Goal: Find contact information: Find contact information

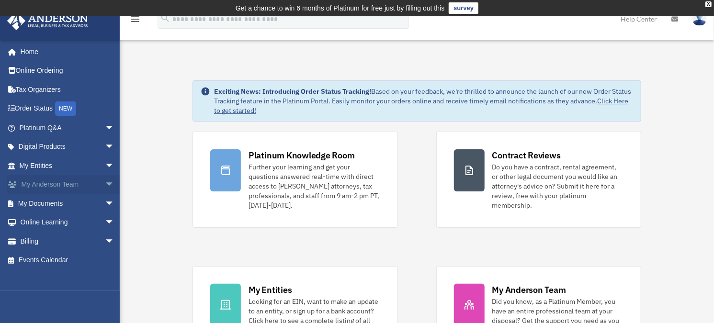
click at [105, 183] on span "arrow_drop_down" at bounding box center [114, 185] width 19 height 20
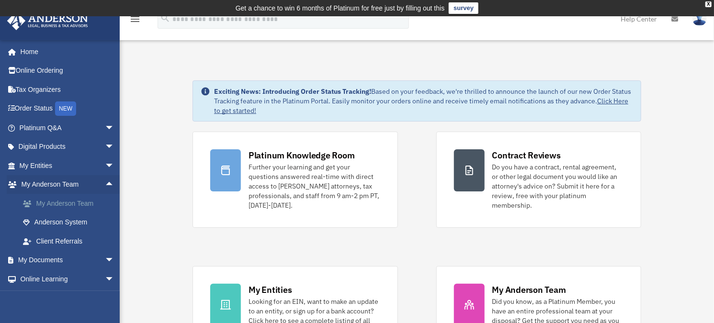
click at [73, 200] on link "My Anderson Team" at bounding box center [70, 203] width 115 height 19
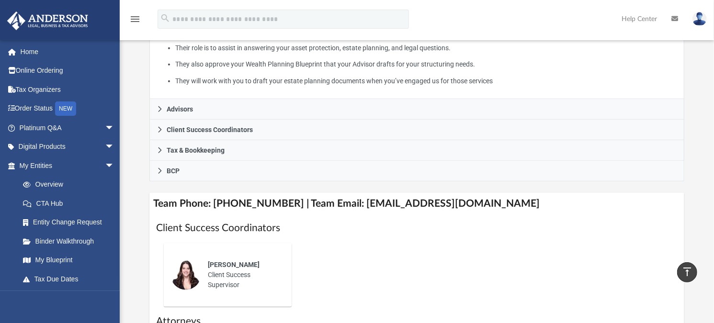
scroll to position [179, 0]
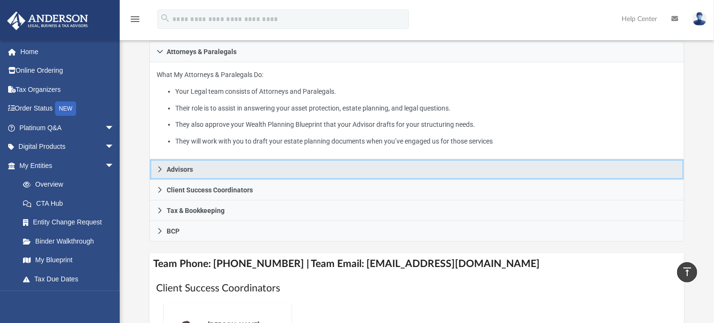
click at [162, 169] on icon at bounding box center [160, 169] width 7 height 7
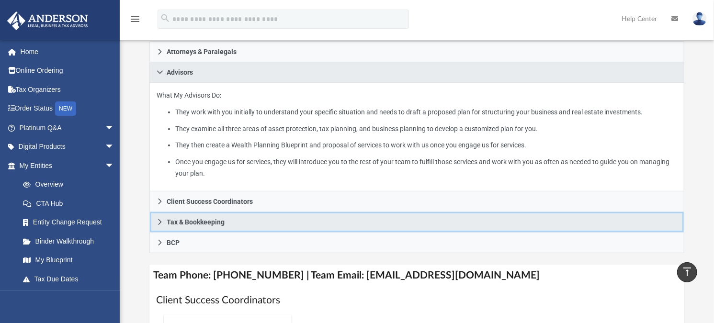
click at [226, 219] on link "Tax & Bookkeeping" at bounding box center [416, 222] width 535 height 21
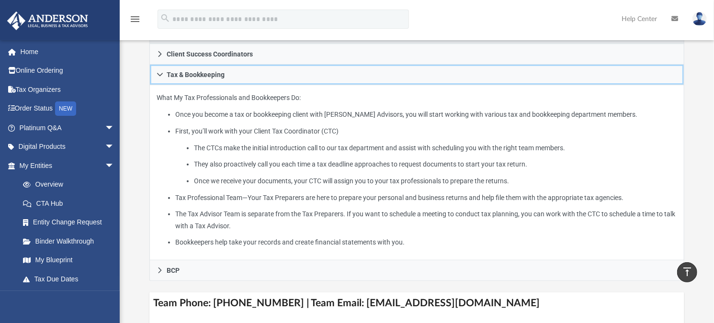
scroll to position [59, 0]
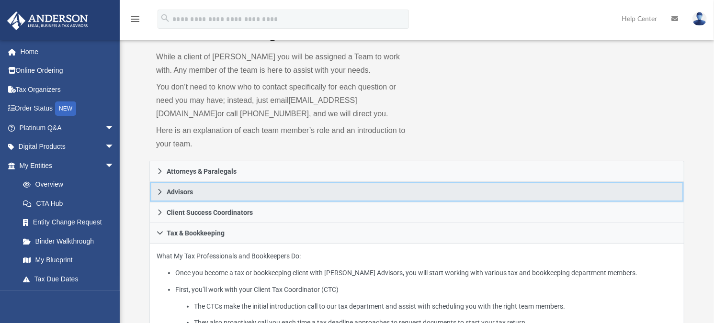
click at [165, 190] on link "Advisors" at bounding box center [416, 192] width 535 height 21
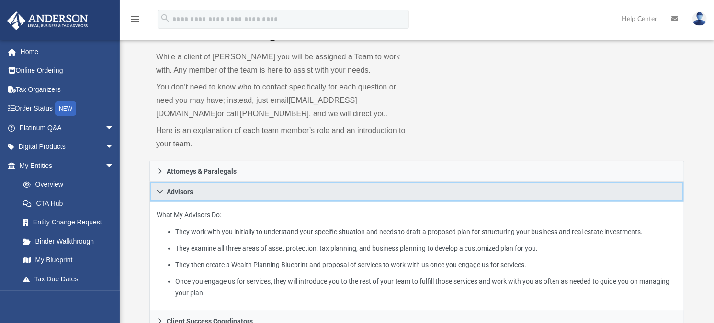
click at [160, 192] on icon at bounding box center [160, 192] width 6 height 3
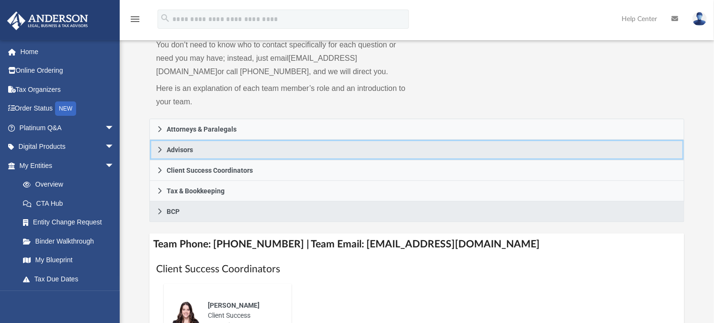
scroll to position [119, 0]
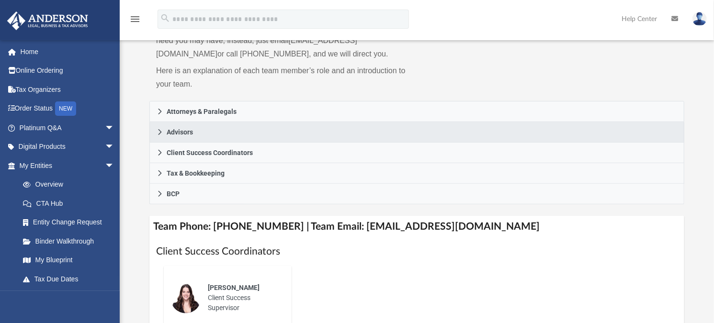
click at [413, 225] on h4 "Team Phone: (725) 201-7371 | Team Email: myteam@andersonadvisors.com" at bounding box center [416, 227] width 535 height 22
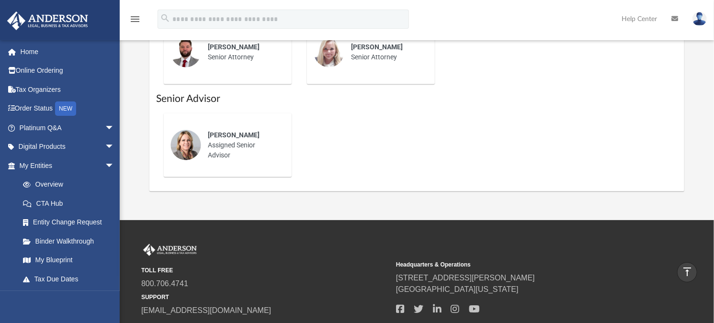
scroll to position [406, 0]
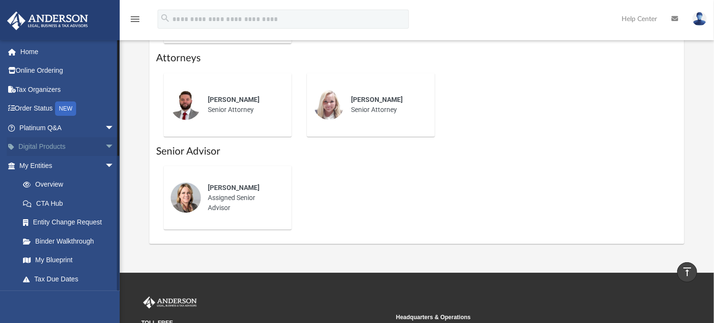
click at [53, 144] on link "Digital Products arrow_drop_down" at bounding box center [68, 146] width 122 height 19
click at [105, 143] on span "arrow_drop_down" at bounding box center [114, 147] width 19 height 20
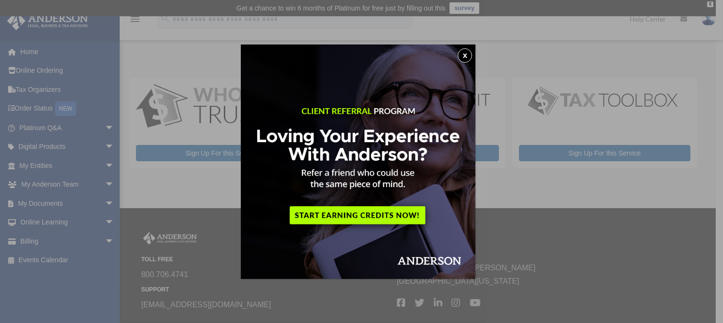
click at [469, 54] on button "x" at bounding box center [465, 55] width 14 height 14
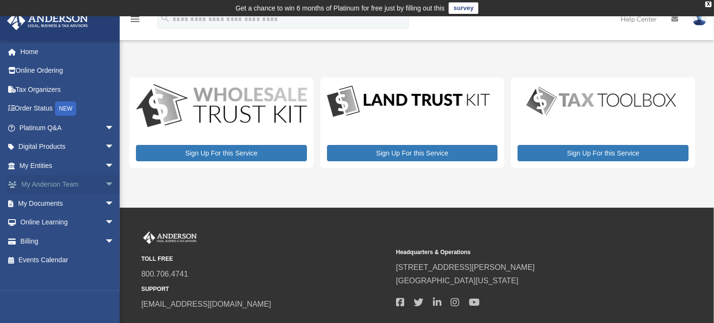
click at [105, 183] on span "arrow_drop_down" at bounding box center [114, 185] width 19 height 20
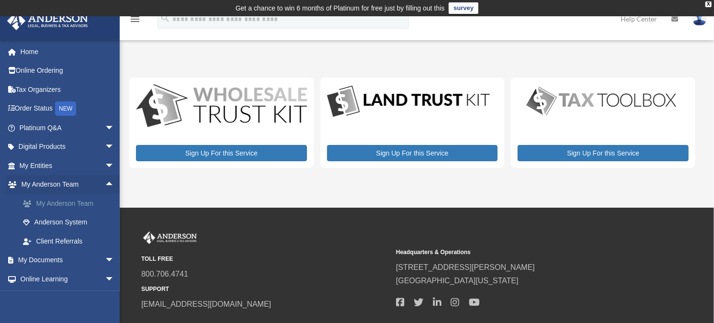
click at [67, 201] on link "My Anderson Team" at bounding box center [70, 203] width 115 height 19
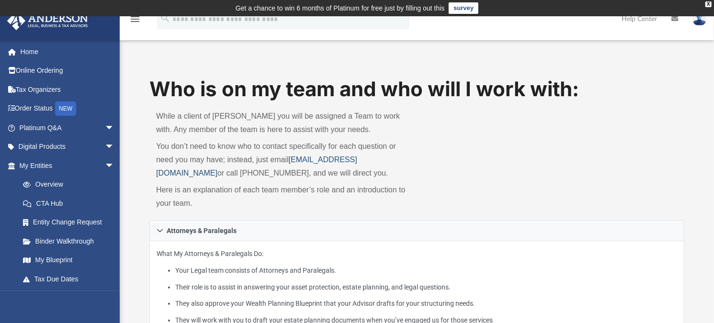
click at [293, 161] on link "myteam@andersonadvisors.com" at bounding box center [256, 167] width 201 height 22
click at [292, 160] on link "myteam@andersonadvisors.com" at bounding box center [256, 167] width 201 height 22
drag, startPoint x: 290, startPoint y: 158, endPoint x: 406, endPoint y: 158, distance: 115.9
click at [406, 158] on p "You don’t need to know who to contact specifically for each question or need yo…" at bounding box center [283, 160] width 254 height 40
copy link "myteam@andersonadvisors.com"
